Goal: Communication & Community: Participate in discussion

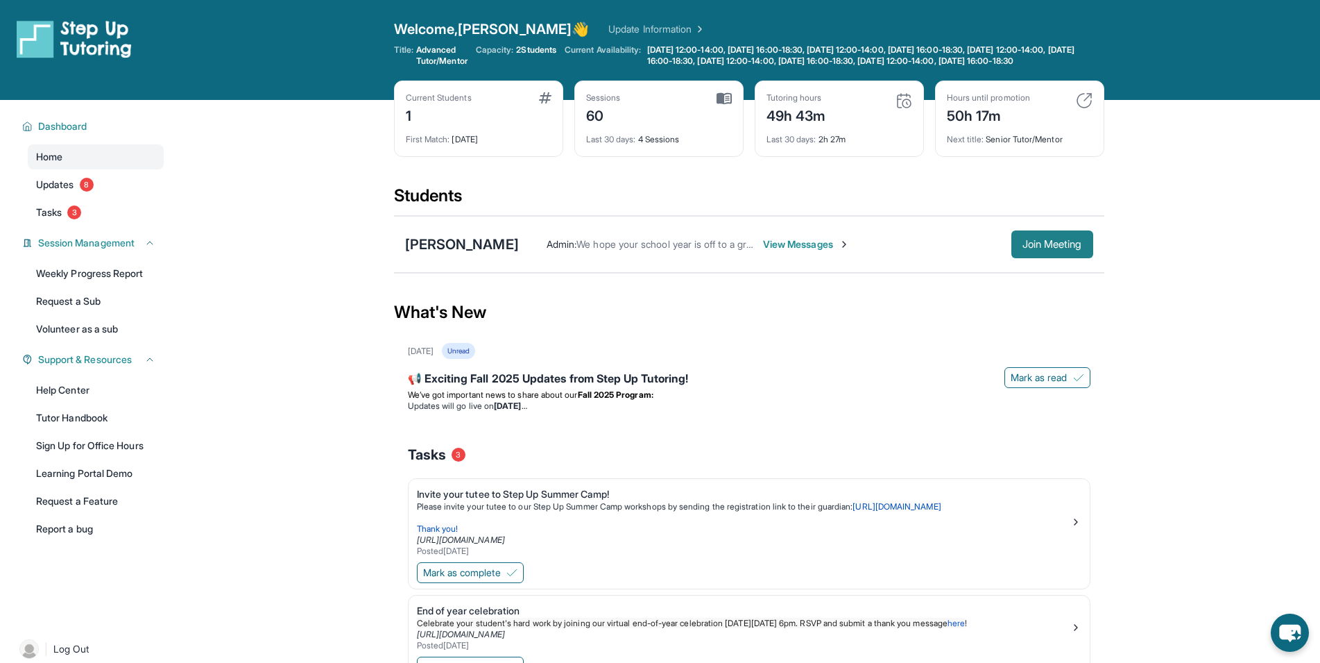
click at [1056, 248] on span "Join Meeting" at bounding box center [1053, 244] width 60 height 8
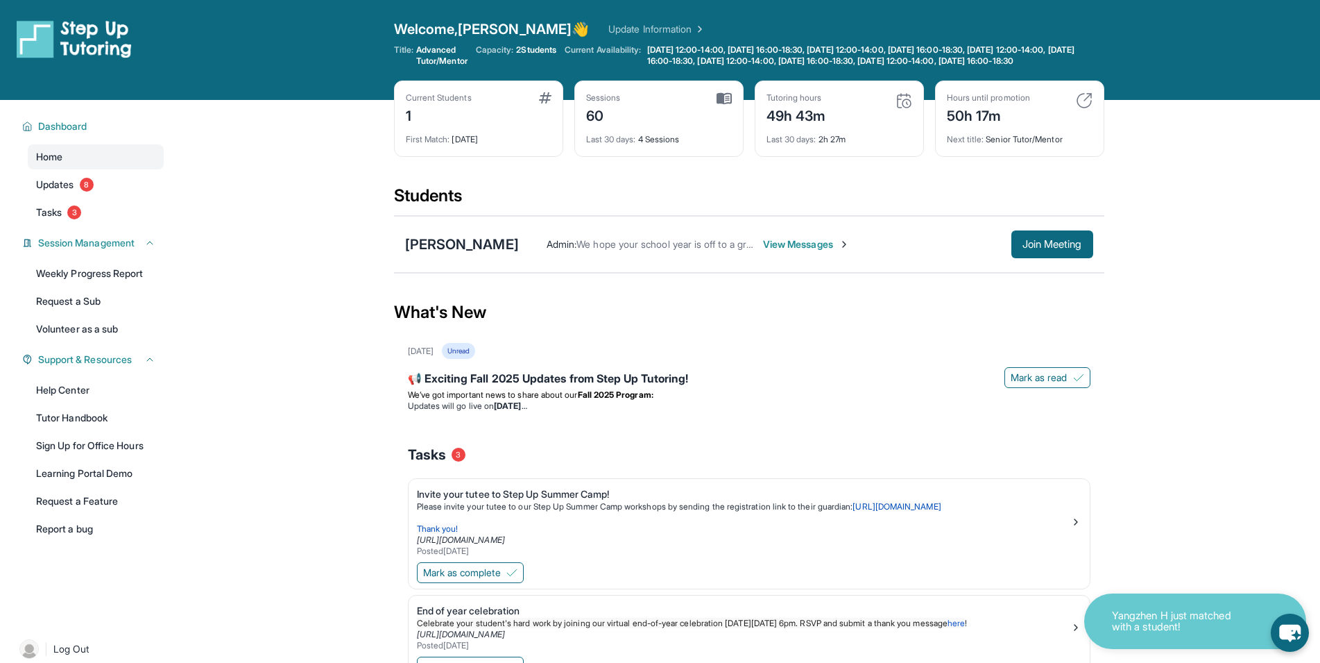
click at [779, 251] on span "View Messages" at bounding box center [806, 244] width 87 height 14
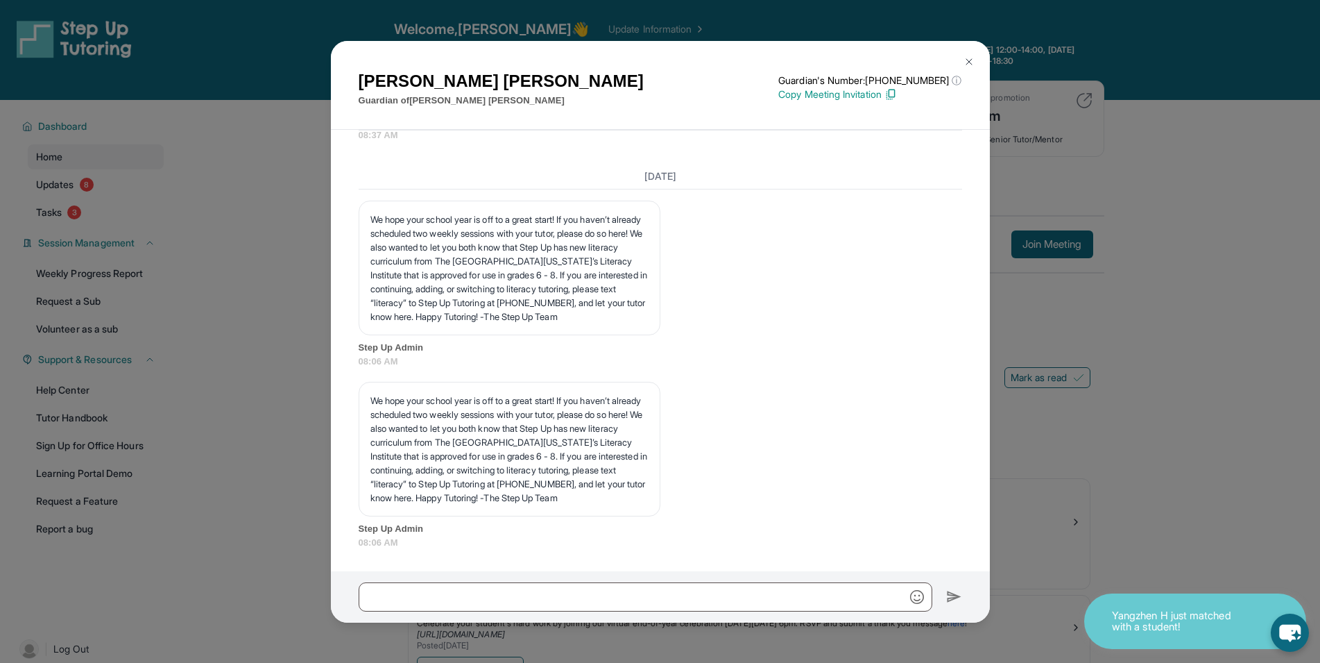
scroll to position [42282, 0]
click at [583, 588] on input "text" at bounding box center [646, 596] width 574 height 29
type input "*"
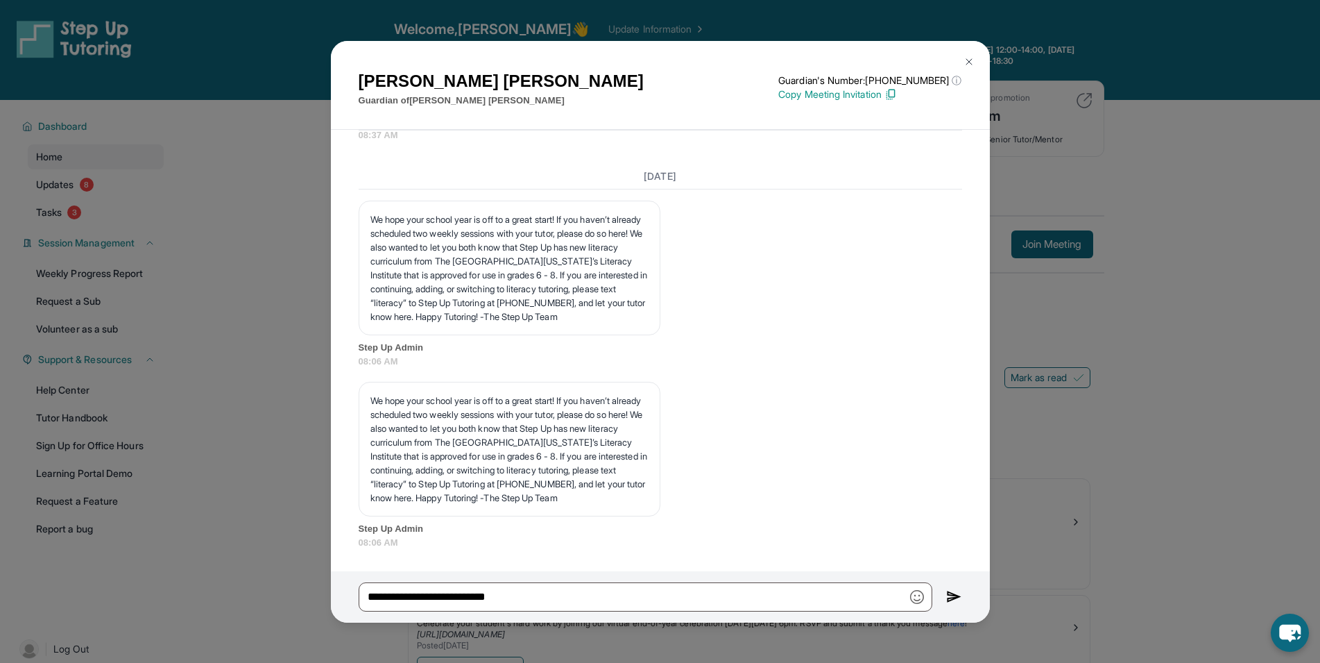
click at [920, 598] on img "button" at bounding box center [917, 597] width 14 height 14
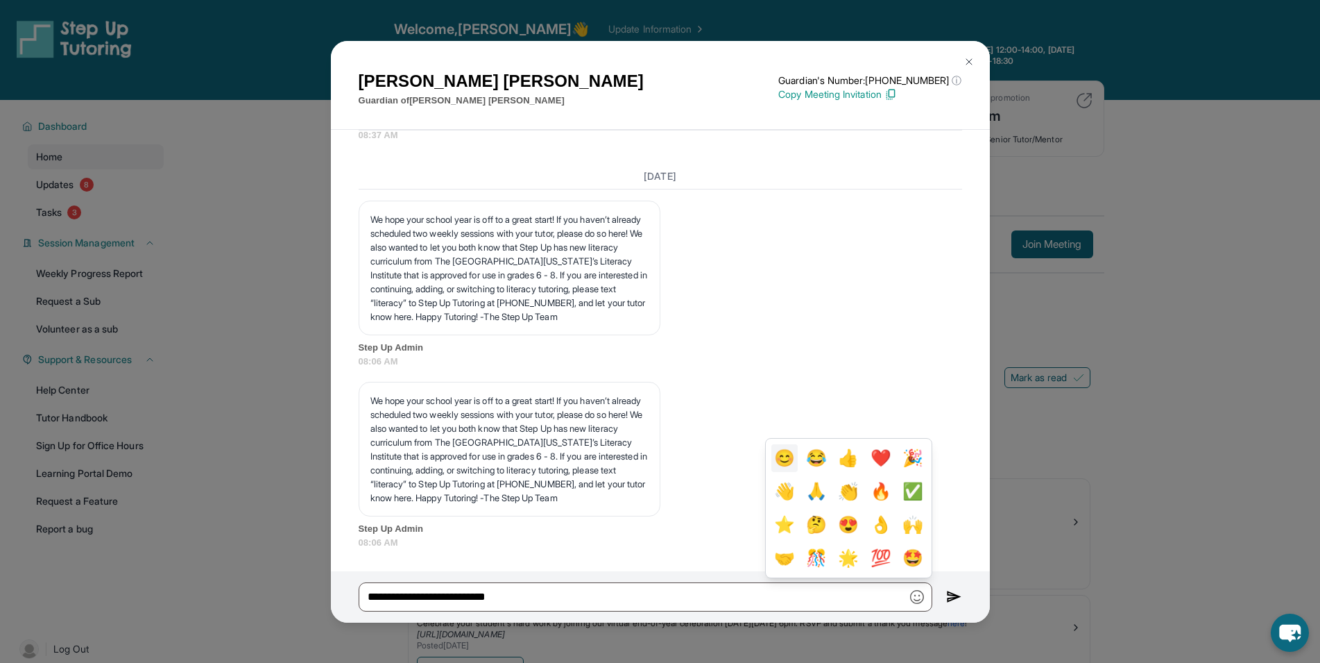
click at [778, 459] on button "😊" at bounding box center [784, 458] width 26 height 28
type input "**********"
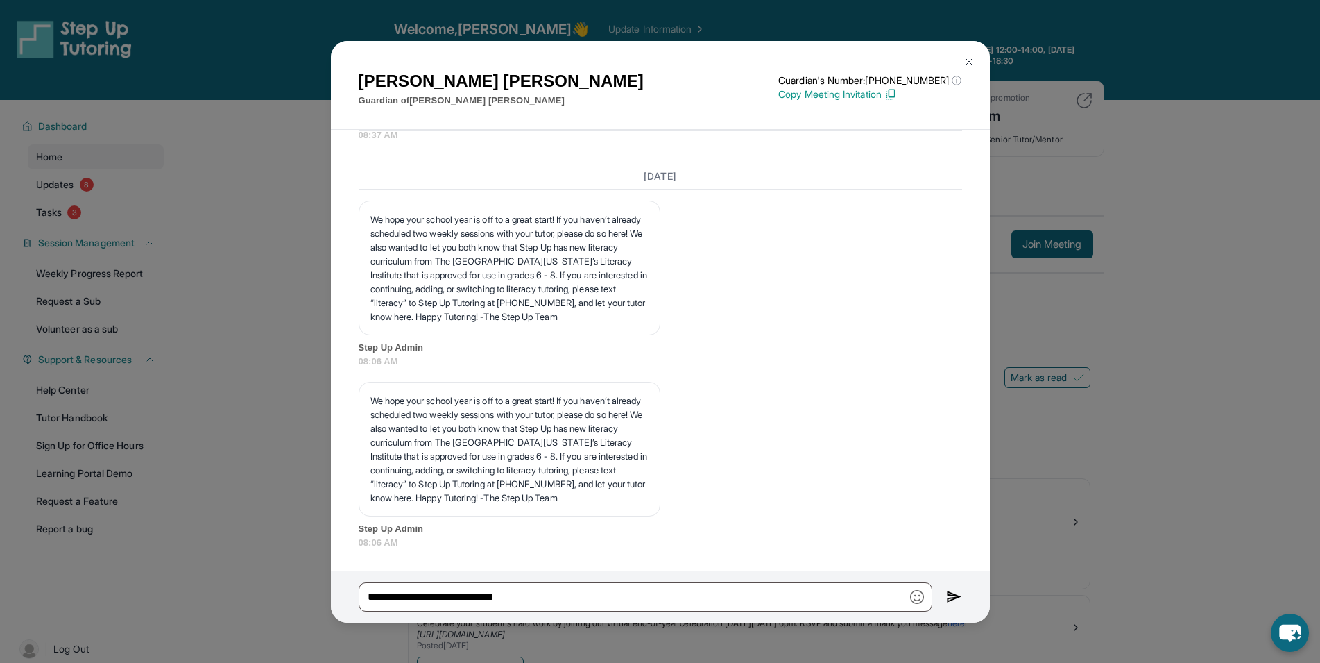
click at [949, 602] on img at bounding box center [954, 596] width 16 height 17
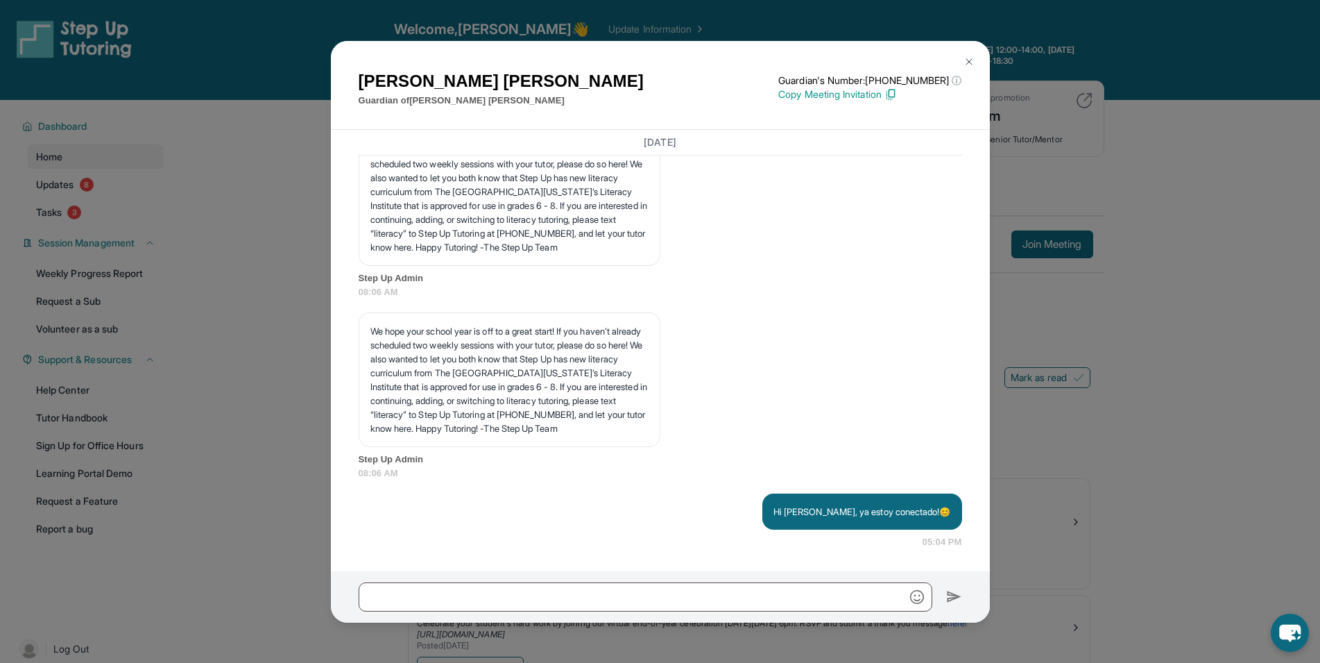
scroll to position [42351, 0]
click at [1044, 364] on div "[PERSON_NAME] Guardian of [PERSON_NAME] Guardian's Number: [PHONE_NUMBER] ⓘ Thi…" at bounding box center [660, 331] width 1320 height 663
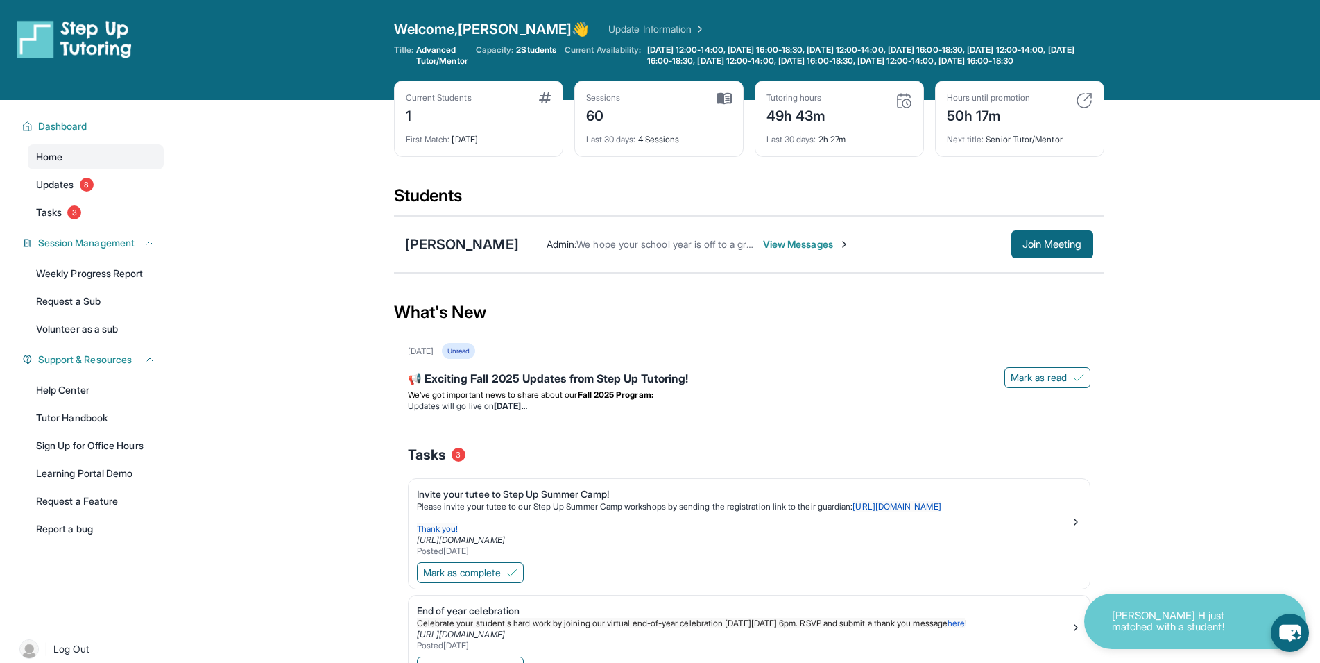
click at [74, 167] on link "Home" at bounding box center [96, 156] width 136 height 25
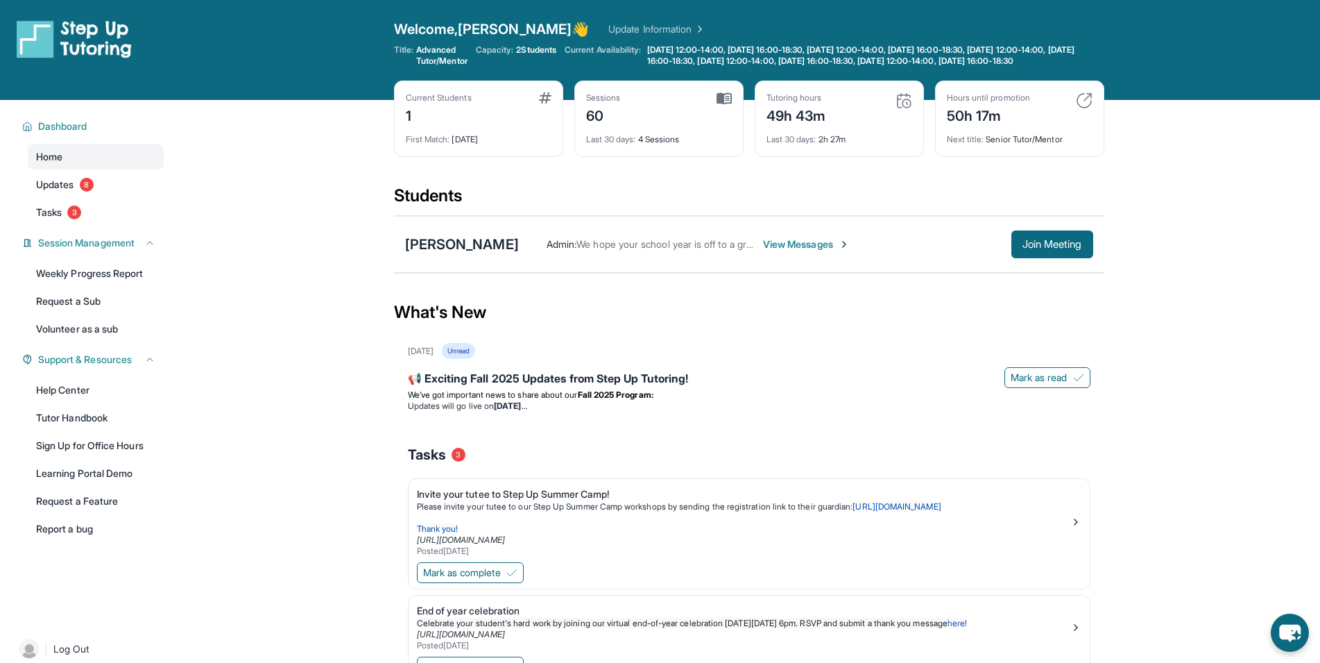
click at [942, 359] on div "[DATE] Unread" at bounding box center [749, 351] width 683 height 16
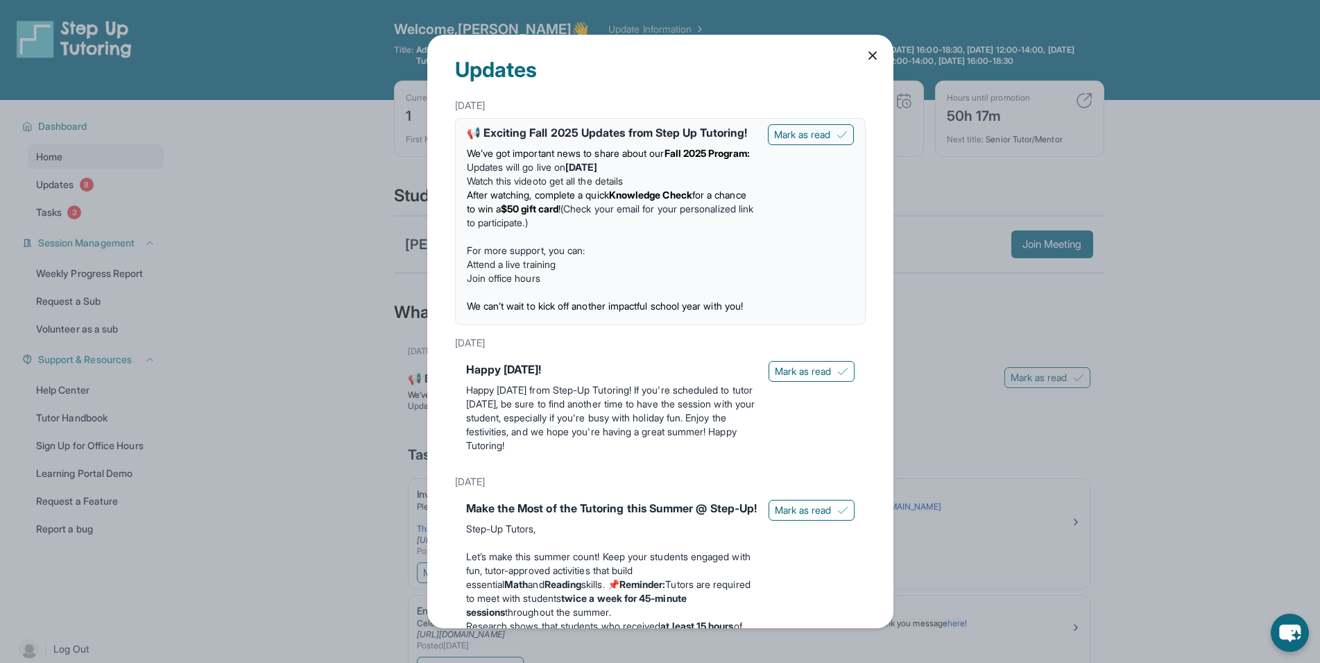
click at [866, 56] on icon at bounding box center [873, 56] width 14 height 14
